Goal: Task Accomplishment & Management: Manage account settings

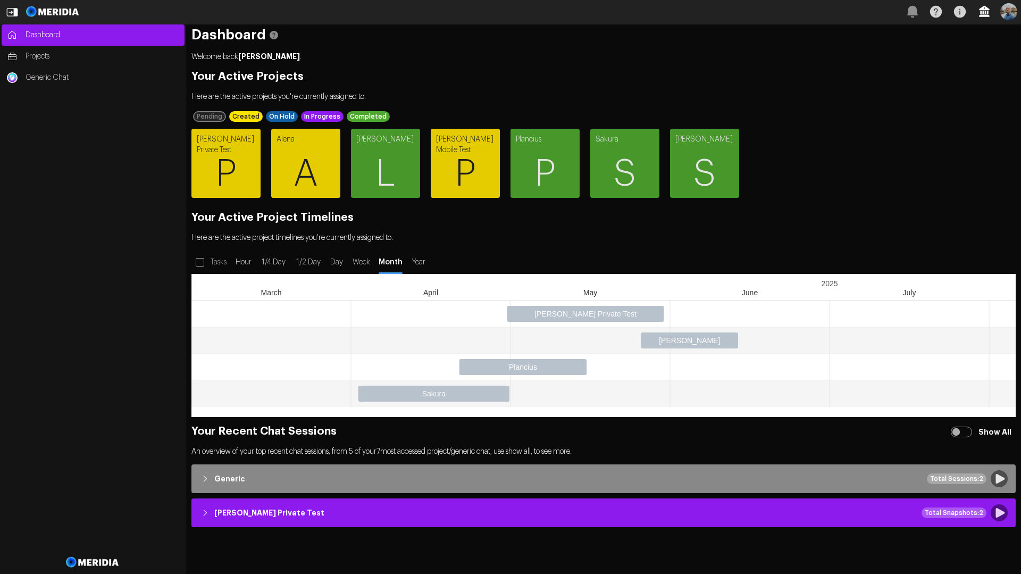
click at [983, 14] on icon "button" at bounding box center [983, 11] width 23 height 23
click at [968, 87] on button "Tenant Settings" at bounding box center [1010, 84] width 122 height 13
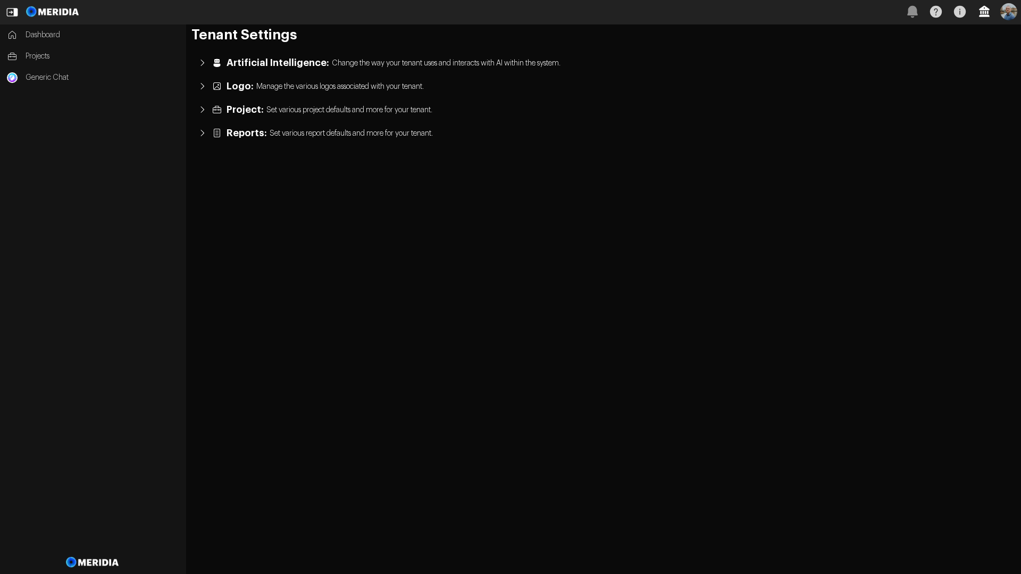
click at [981, 11] on icon "button" at bounding box center [983, 11] width 23 height 23
click at [975, 99] on button "User Management" at bounding box center [1010, 102] width 122 height 13
